Goal: Information Seeking & Learning: Learn about a topic

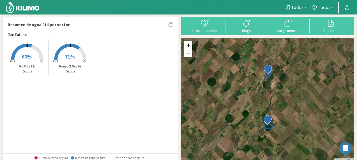
click at [67, 56] on span "71%" at bounding box center [70, 56] width 10 height 7
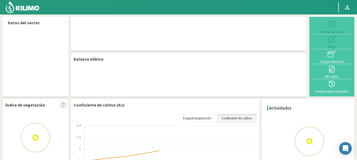
select select "1: Object"
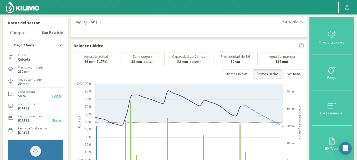
click at [24, 44] on select "R6 OESTE Riego 2 Norte" at bounding box center [35, 45] width 55 height 11
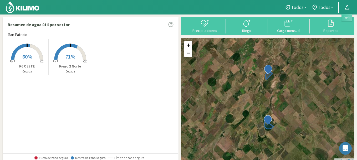
click at [347, 9] on icon at bounding box center [348, 7] width 4 height 4
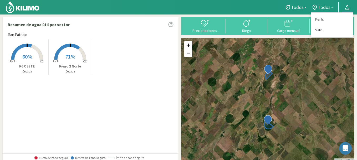
click at [320, 31] on link "Salir" at bounding box center [333, 30] width 42 height 11
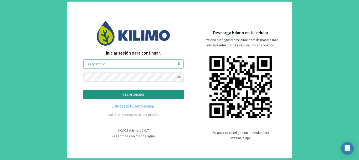
click at [113, 65] on input "sanpatricio" at bounding box center [133, 63] width 101 height 9
type input "saima"
click at [135, 95] on p "iniciar sesión" at bounding box center [134, 94] width 92 height 6
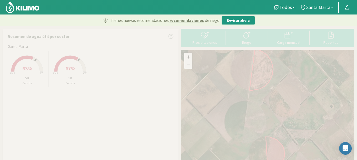
click at [21, 71] on rect at bounding box center [27, 72] width 42 height 42
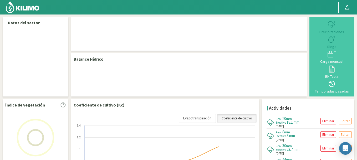
select select "1: Object"
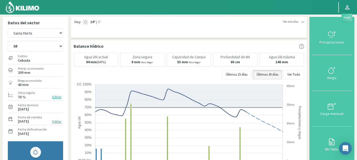
click at [350, 7] on icon at bounding box center [347, 7] width 6 height 6
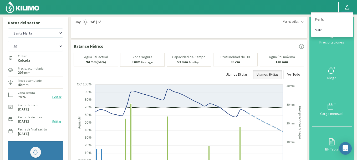
click at [328, 32] on link "Salir" at bounding box center [333, 30] width 42 height 11
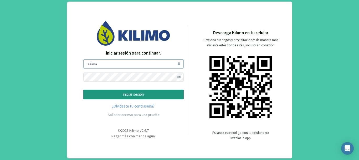
click at [153, 67] on input "saima" at bounding box center [133, 63] width 101 height 9
type input "sanpatricio"
click at [113, 93] on p "iniciar sesión" at bounding box center [134, 94] width 92 height 6
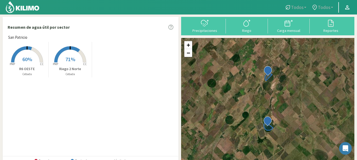
click at [29, 61] on span "60%" at bounding box center [27, 59] width 10 height 7
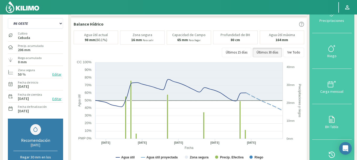
scroll to position [18, 0]
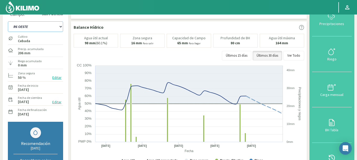
click at [40, 24] on select "R6 OESTE Riego 2 Norte" at bounding box center [35, 26] width 55 height 11
click at [8, 21] on select "R6 OESTE Riego 2 Norte" at bounding box center [35, 26] width 55 height 11
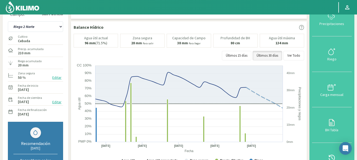
click at [0, 38] on div "Datos del sector Campo: San Patricio R6 OESTE Riego 2 Norte Cultivo Cebada Prec…" at bounding box center [178, 161] width 357 height 331
click at [36, 30] on select "R6 OESTE Riego 2 Norte" at bounding box center [35, 26] width 55 height 11
click at [8, 21] on select "R6 OESTE Riego 2 Norte" at bounding box center [35, 26] width 55 height 11
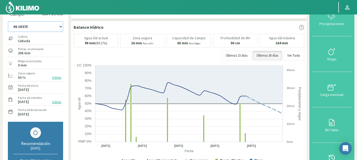
click at [37, 26] on select "R6 OESTE Riego 2 Norte" at bounding box center [35, 26] width 55 height 11
click at [8, 21] on select "R6 OESTE Riego 2 Norte" at bounding box center [35, 26] width 55 height 11
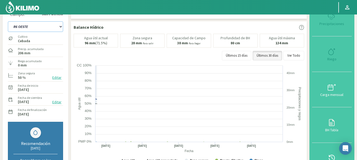
select select "7: Object"
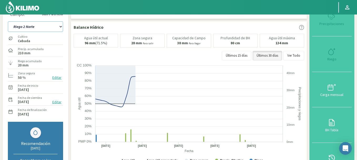
click at [36, 27] on select "R6 OESTE Riego 2 Norte" at bounding box center [35, 26] width 55 height 11
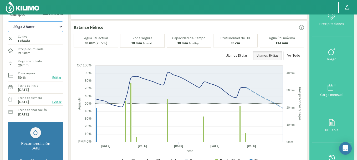
click at [8, 21] on select "R6 OESTE Riego 2 Norte" at bounding box center [35, 26] width 55 height 11
click at [52, 27] on select "R6 OESTE Riego 2 Norte" at bounding box center [35, 26] width 55 height 11
click at [8, 21] on select "R6 OESTE Riego 2 Norte" at bounding box center [35, 26] width 55 height 11
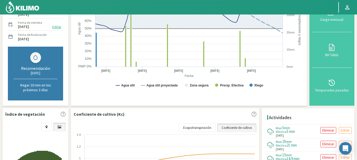
scroll to position [92, 0]
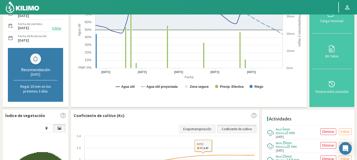
click at [196, 127] on link "Evapotranspiración" at bounding box center [197, 128] width 37 height 9
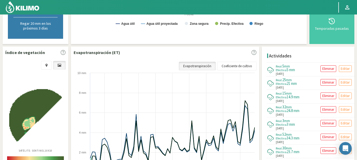
scroll to position [155, 0]
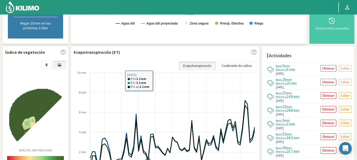
click at [149, 77] on rect at bounding box center [166, 131] width 184 height 122
